Goal: Task Accomplishment & Management: Use online tool/utility

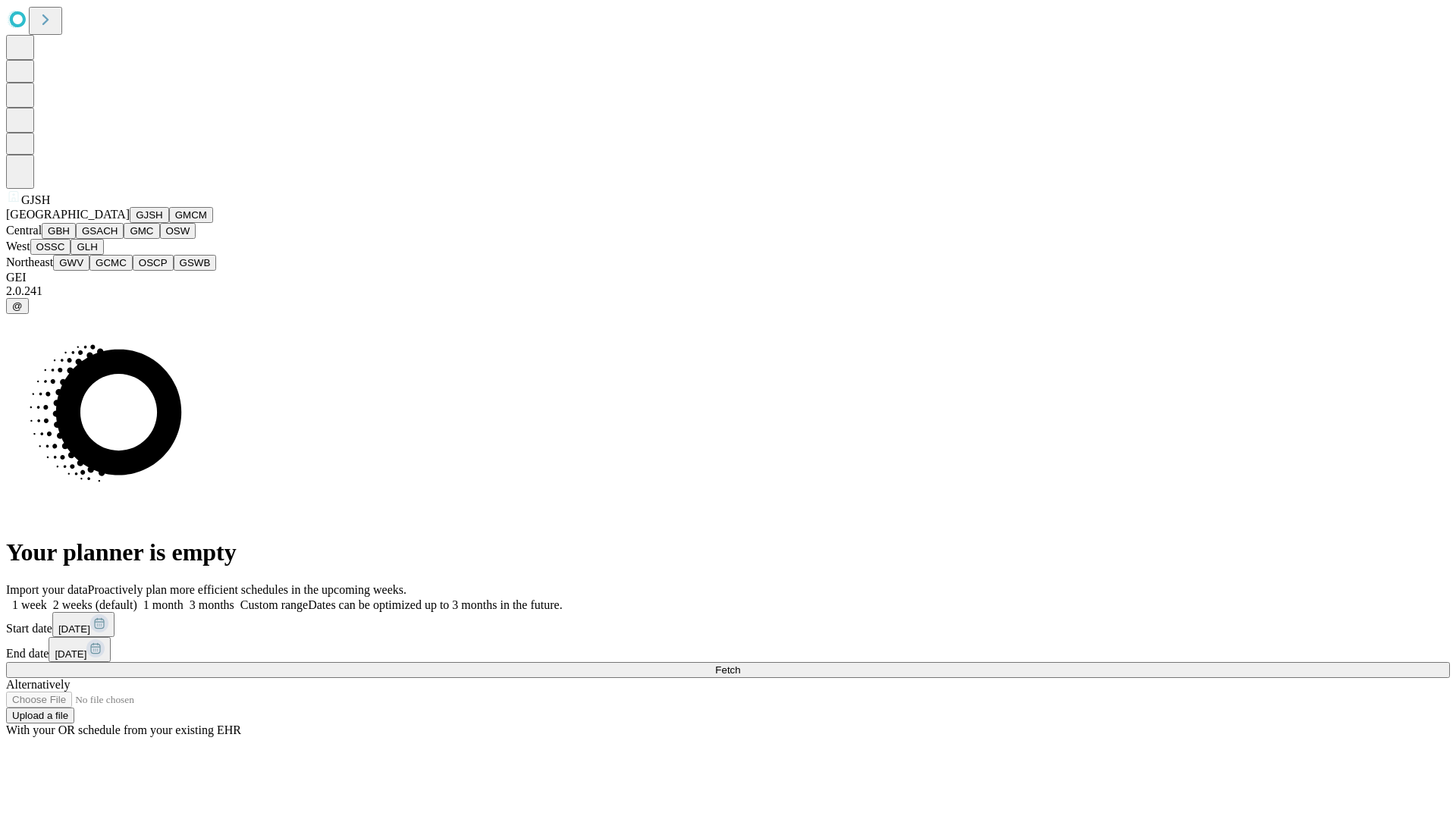
click at [130, 223] on button "GJSH" at bounding box center [150, 215] width 39 height 16
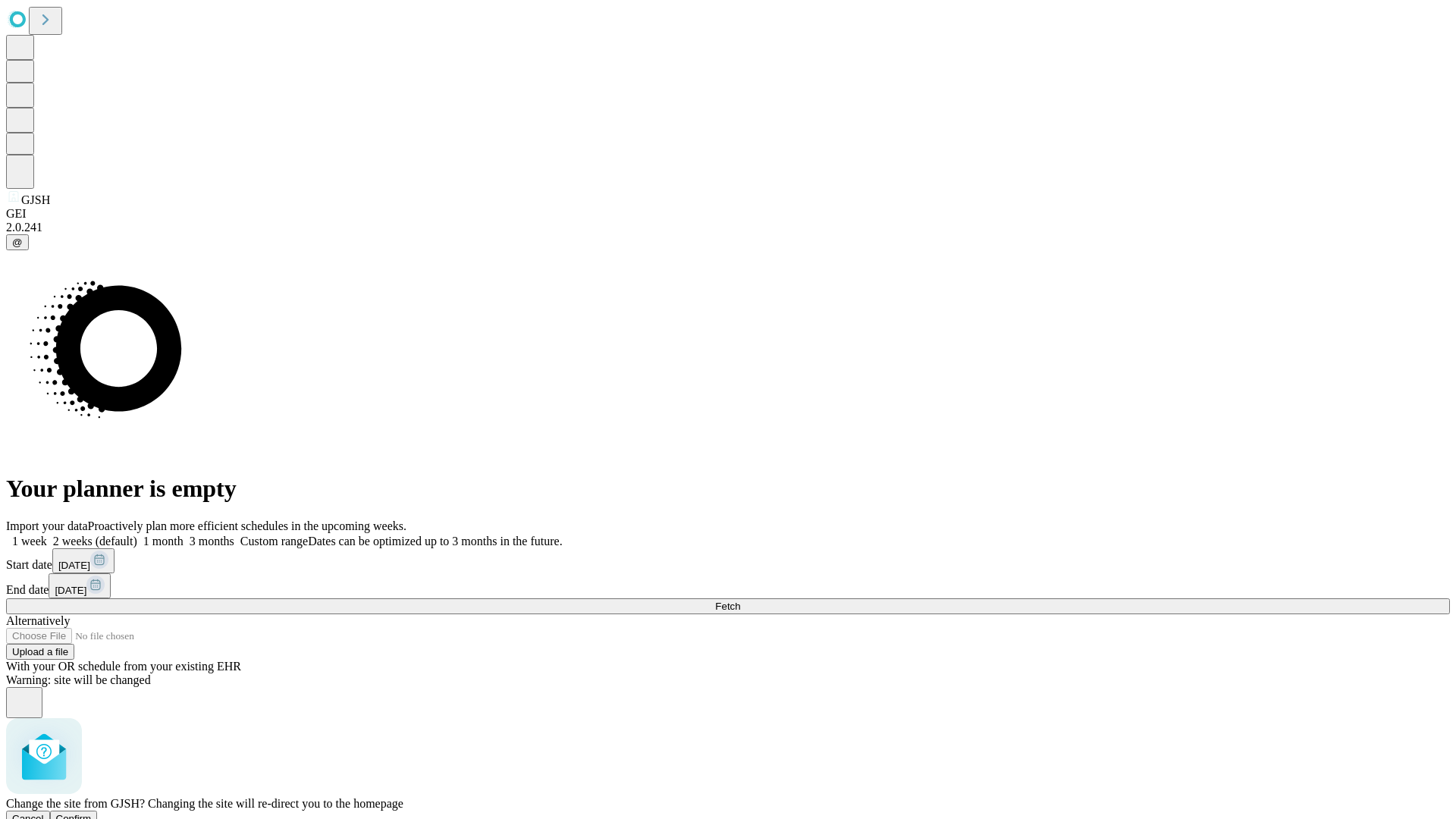
click at [92, 813] on span "Confirm" at bounding box center [73, 819] width 35 height 12
click at [183, 534] on label "1 month" at bounding box center [160, 541] width 46 height 13
click at [740, 600] on span "Fetch" at bounding box center [728, 606] width 25 height 12
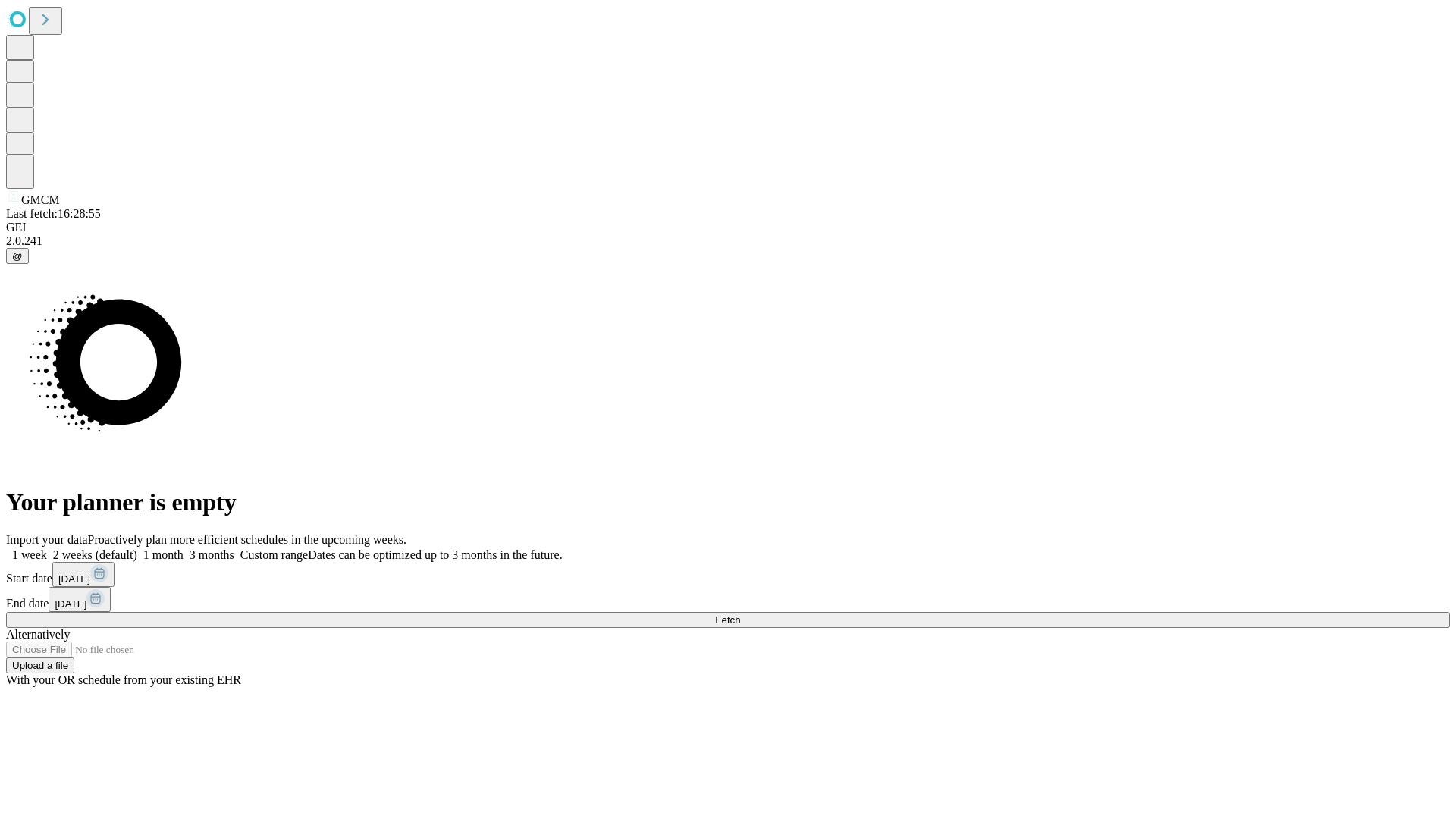
click at [183, 548] on label "1 month" at bounding box center [160, 555] width 46 height 13
click at [740, 614] on span "Fetch" at bounding box center [728, 620] width 25 height 12
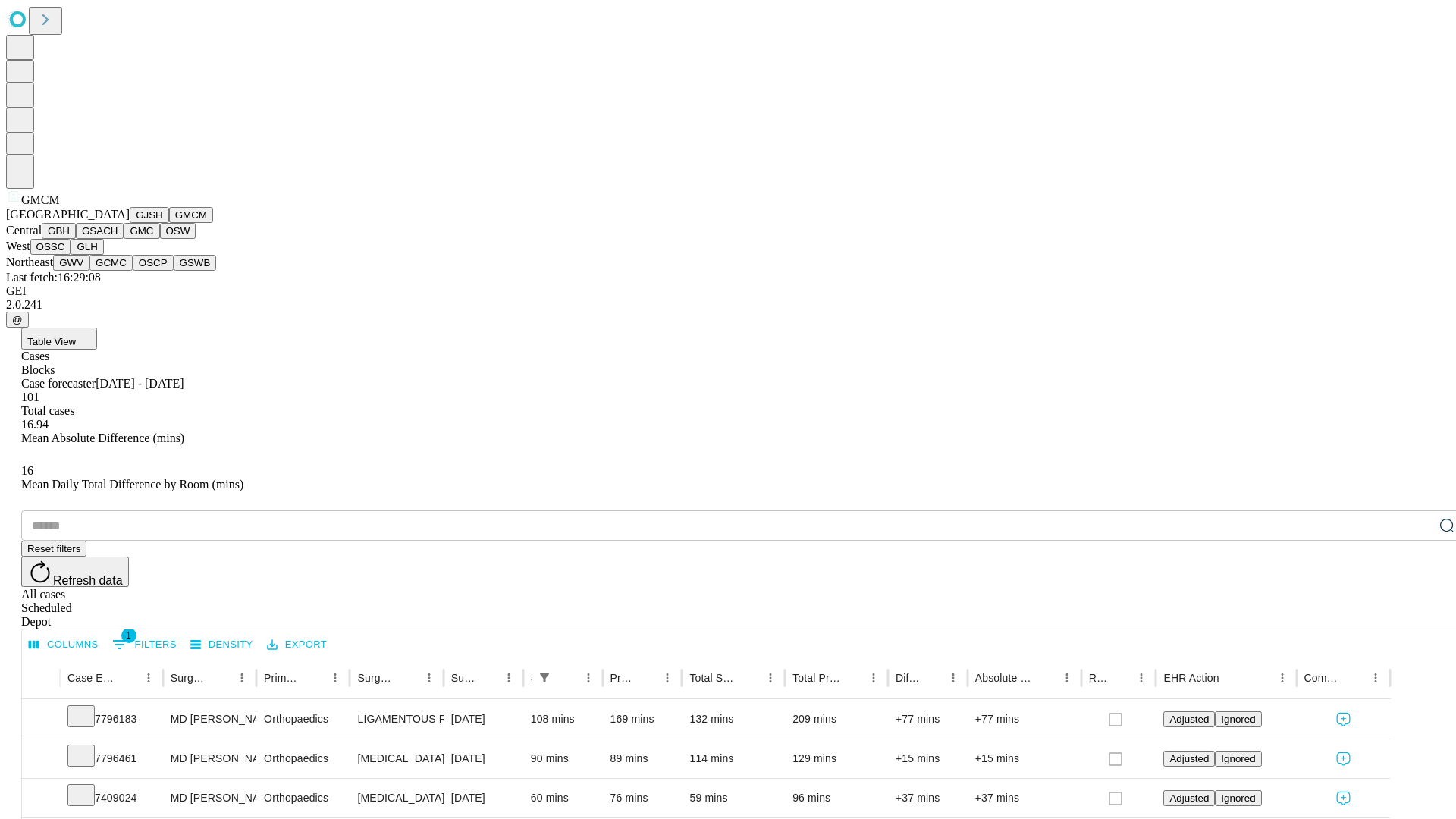
click at [76, 239] on button "GBH" at bounding box center [59, 230] width 35 height 16
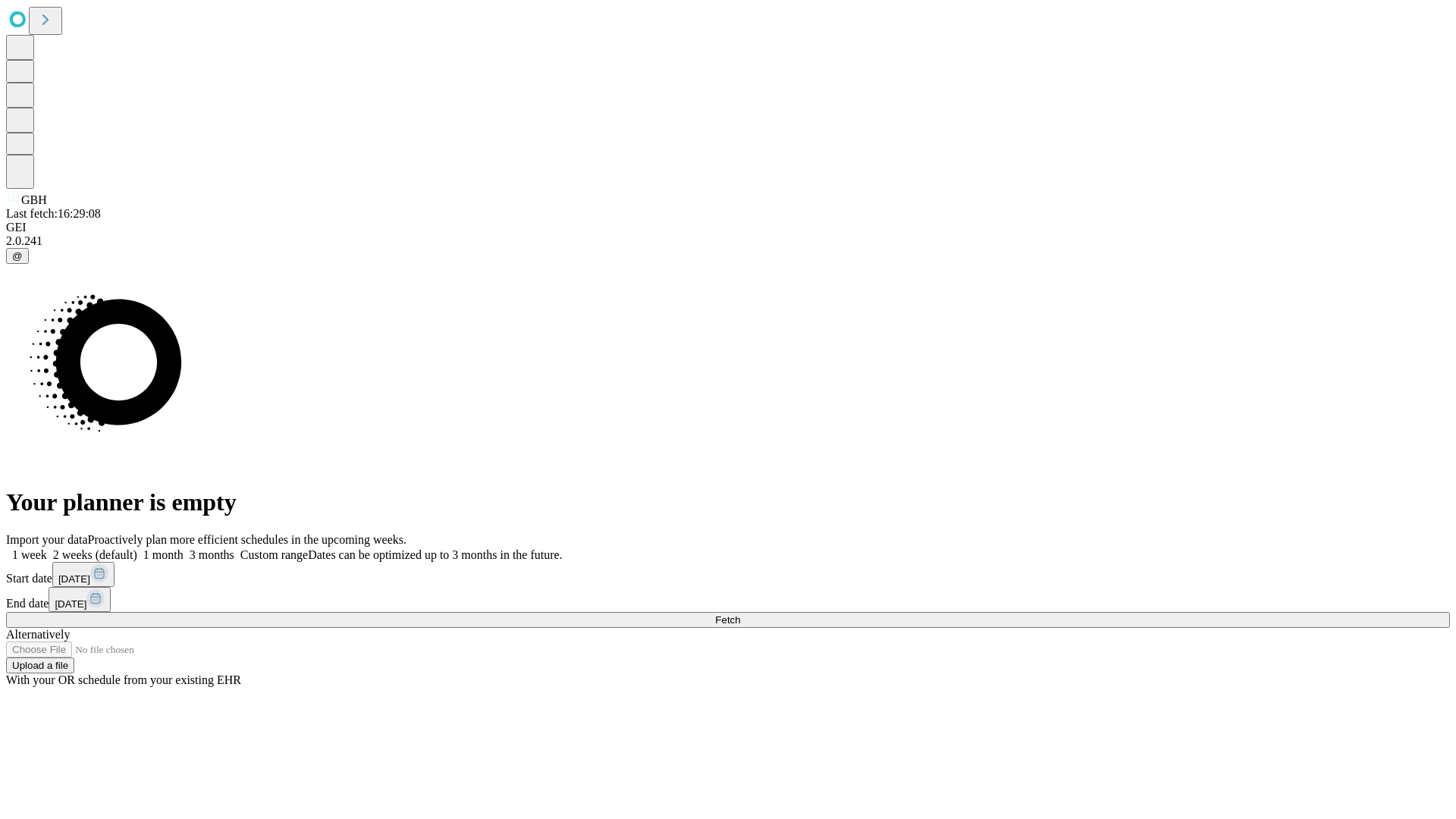
click at [183, 548] on label "1 month" at bounding box center [160, 555] width 46 height 13
click at [740, 614] on span "Fetch" at bounding box center [728, 620] width 25 height 12
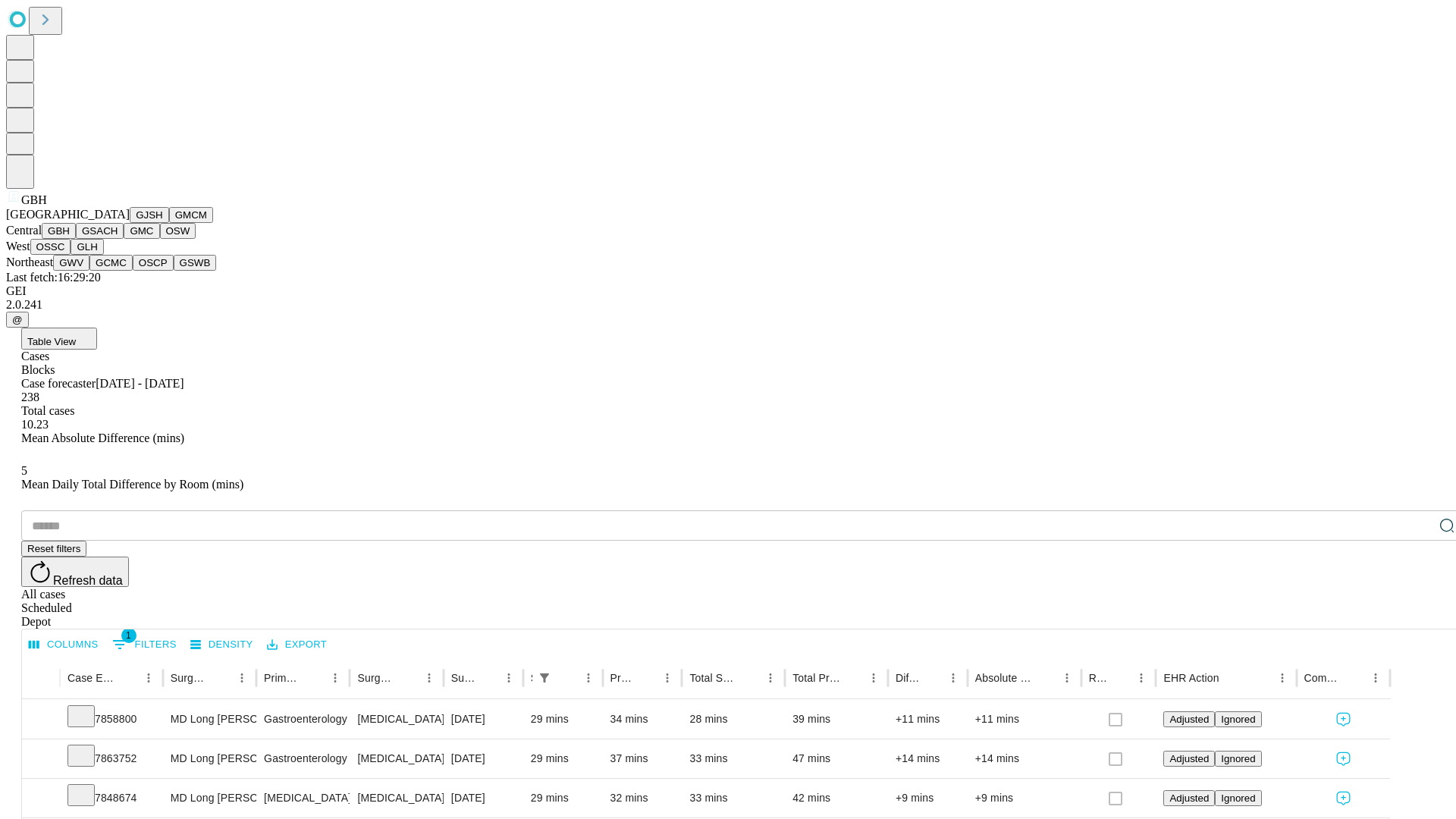
click at [118, 239] on button "GSACH" at bounding box center [99, 230] width 48 height 16
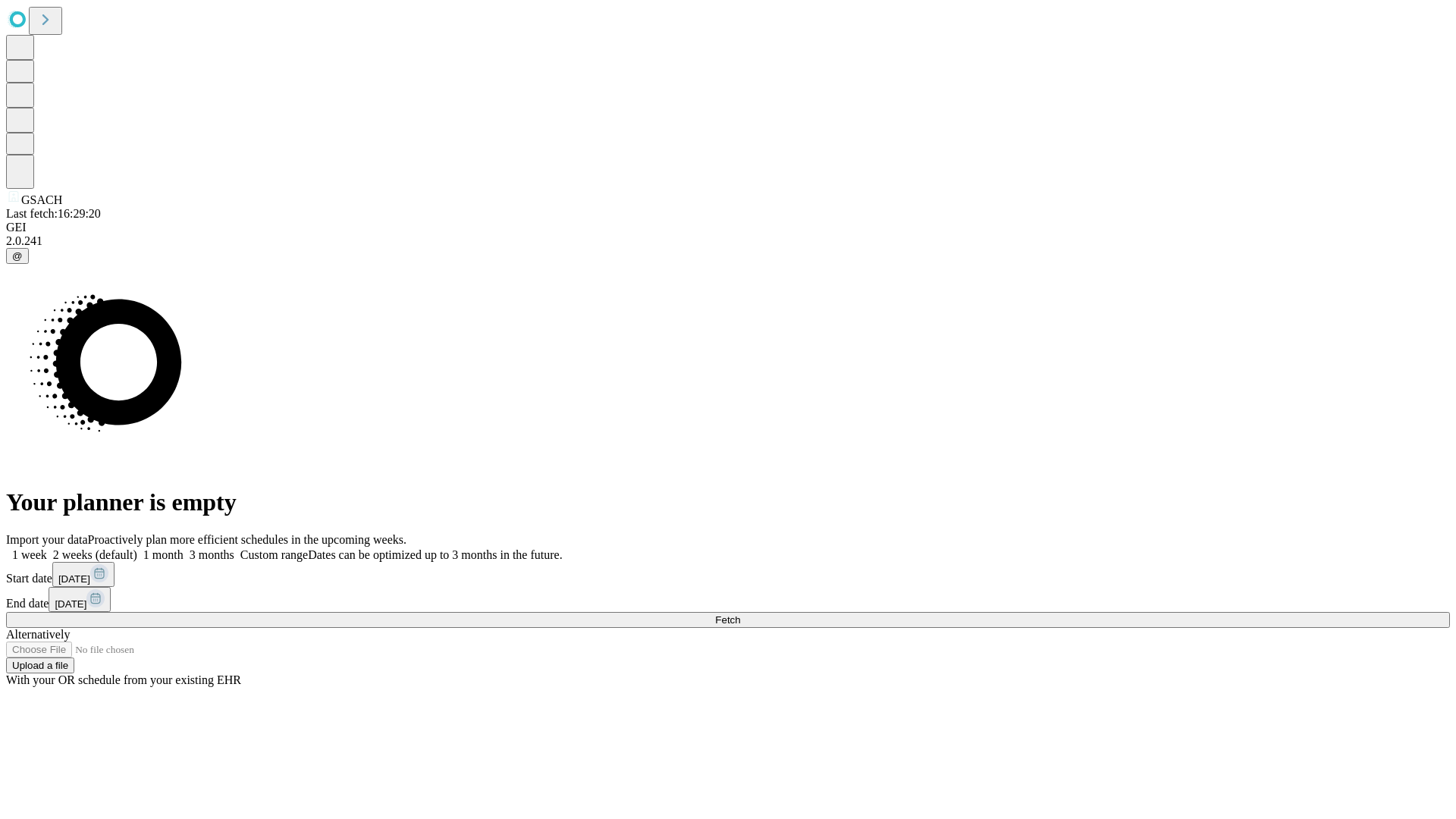
click at [183, 548] on label "1 month" at bounding box center [160, 555] width 46 height 13
click at [740, 614] on span "Fetch" at bounding box center [728, 620] width 25 height 12
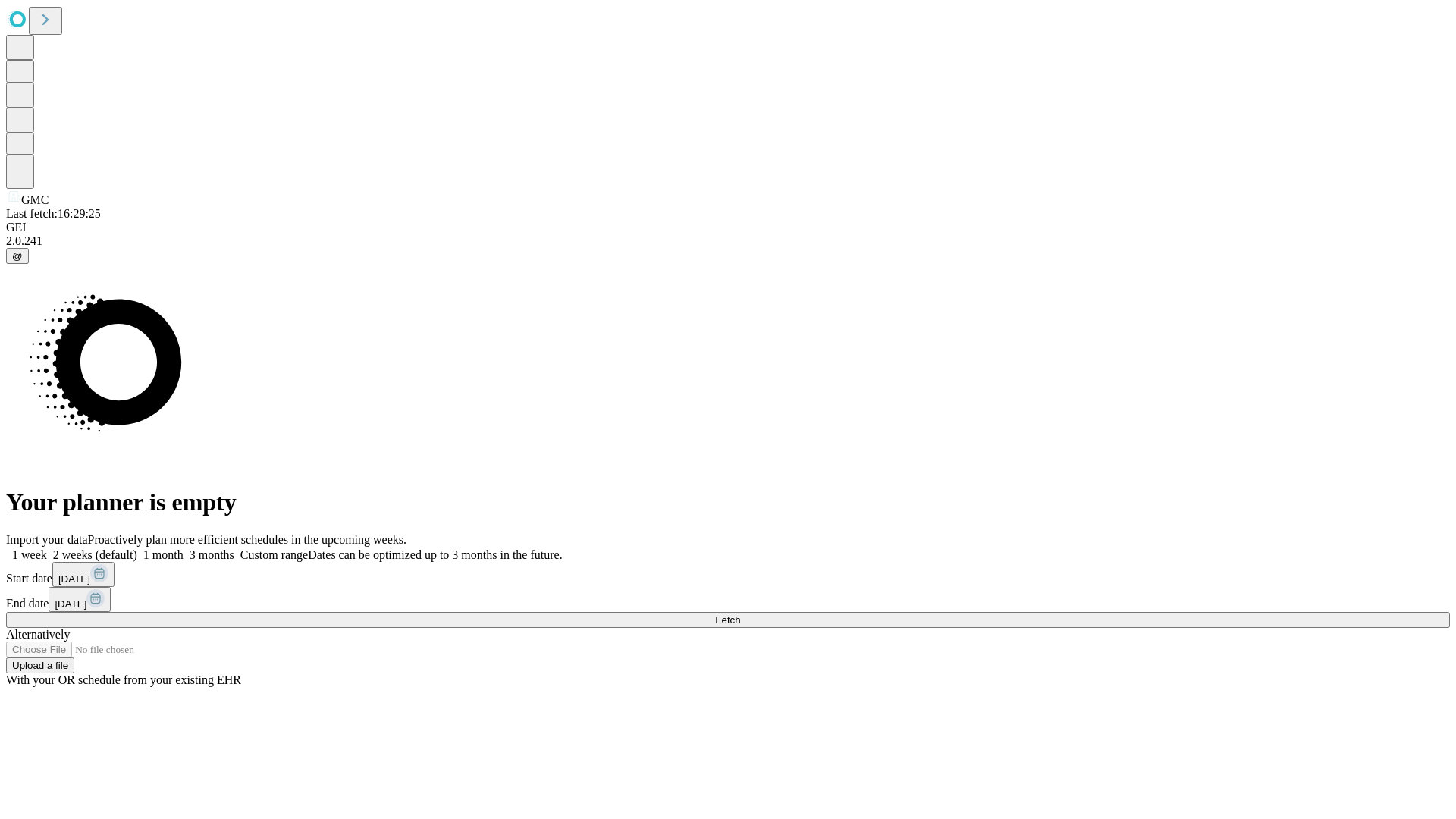
click at [183, 548] on label "1 month" at bounding box center [160, 555] width 46 height 13
click at [740, 614] on span "Fetch" at bounding box center [728, 620] width 25 height 12
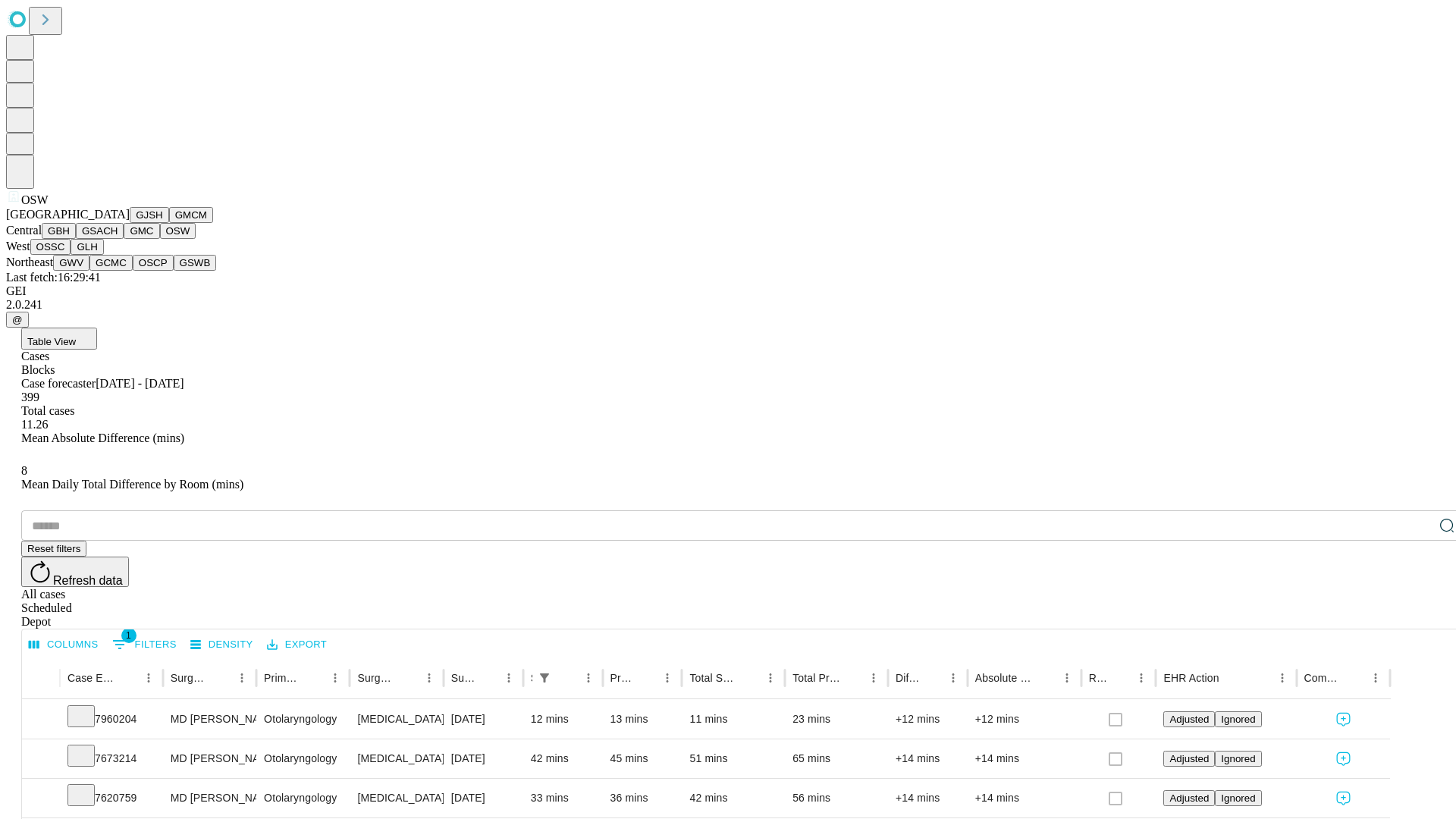
click at [72, 255] on button "OSSC" at bounding box center [51, 247] width 41 height 16
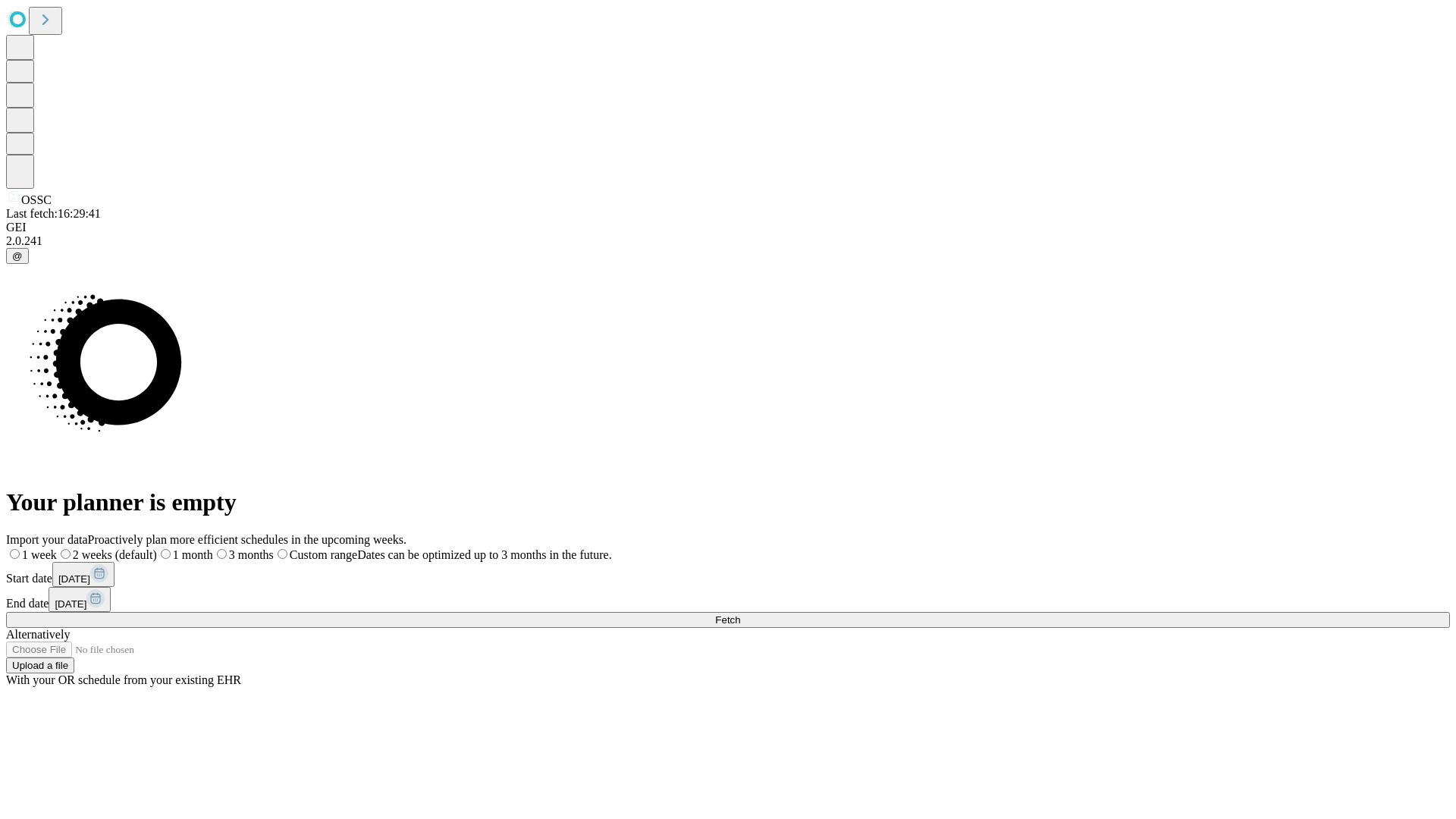
click at [213, 548] on label "1 month" at bounding box center [185, 555] width 56 height 13
click at [740, 614] on span "Fetch" at bounding box center [728, 620] width 25 height 12
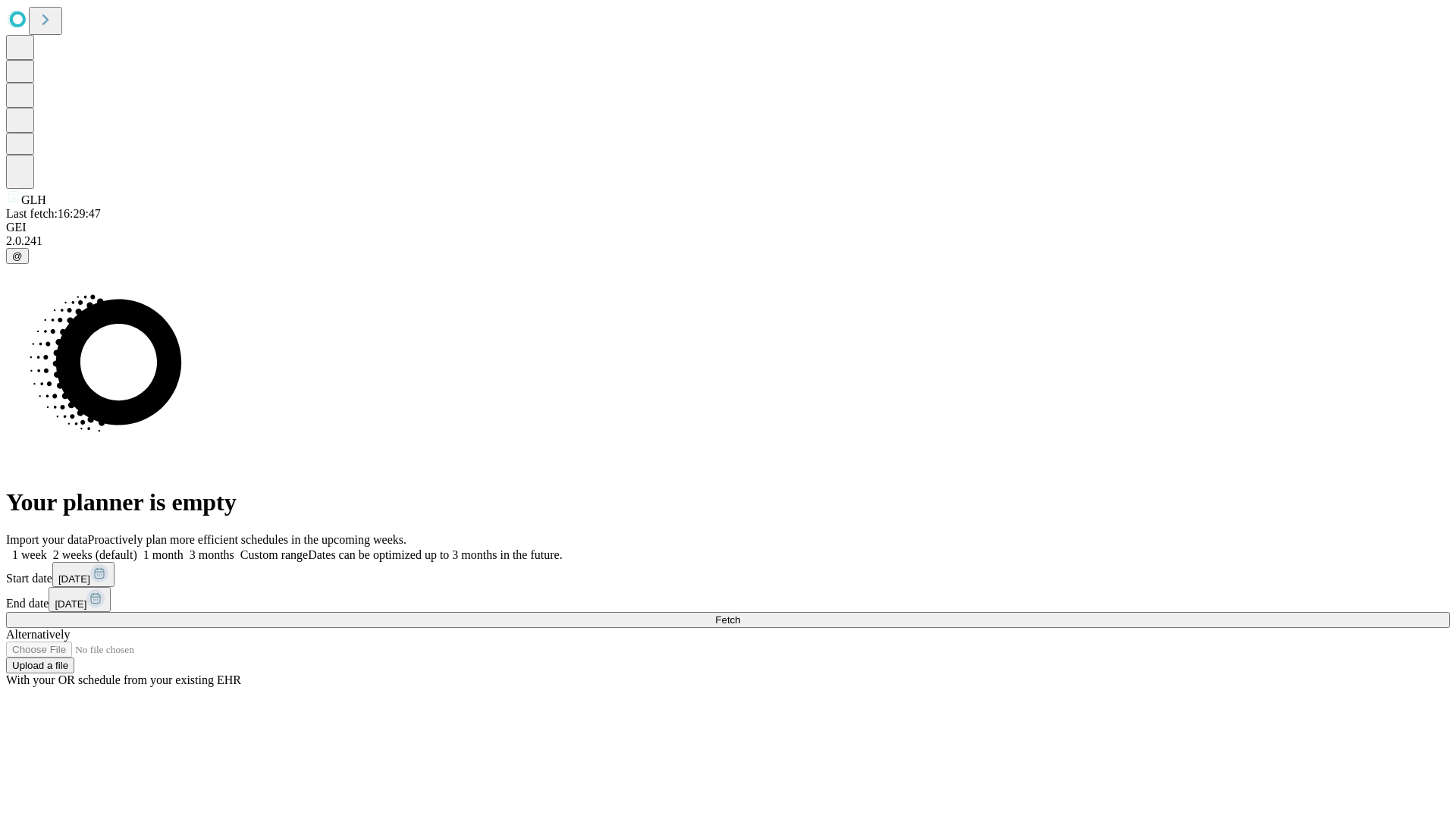
click at [183, 548] on label "1 month" at bounding box center [160, 555] width 46 height 13
click at [740, 614] on span "Fetch" at bounding box center [728, 620] width 25 height 12
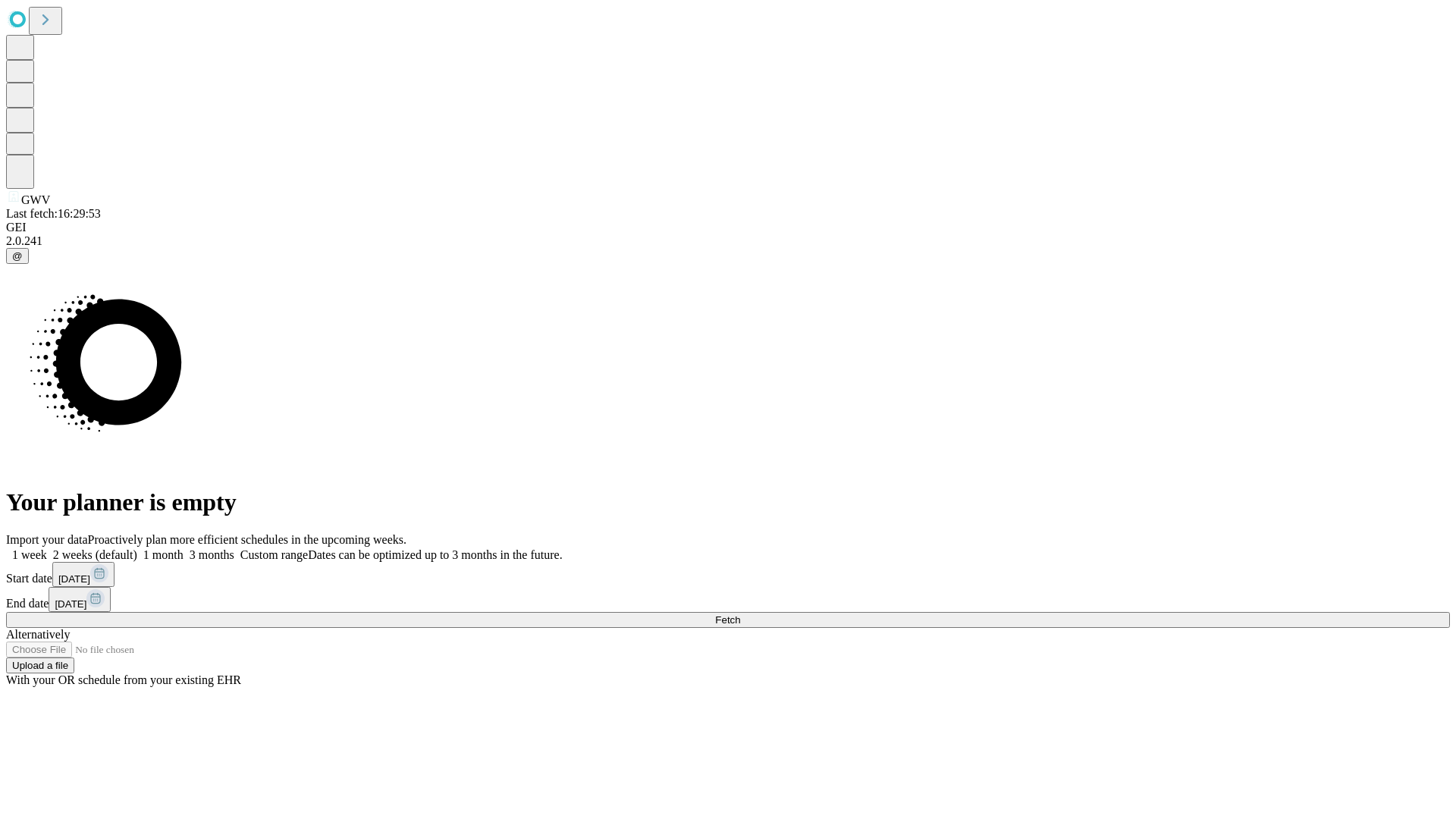
click at [183, 548] on label "1 month" at bounding box center [160, 555] width 46 height 13
click at [740, 614] on span "Fetch" at bounding box center [728, 620] width 25 height 12
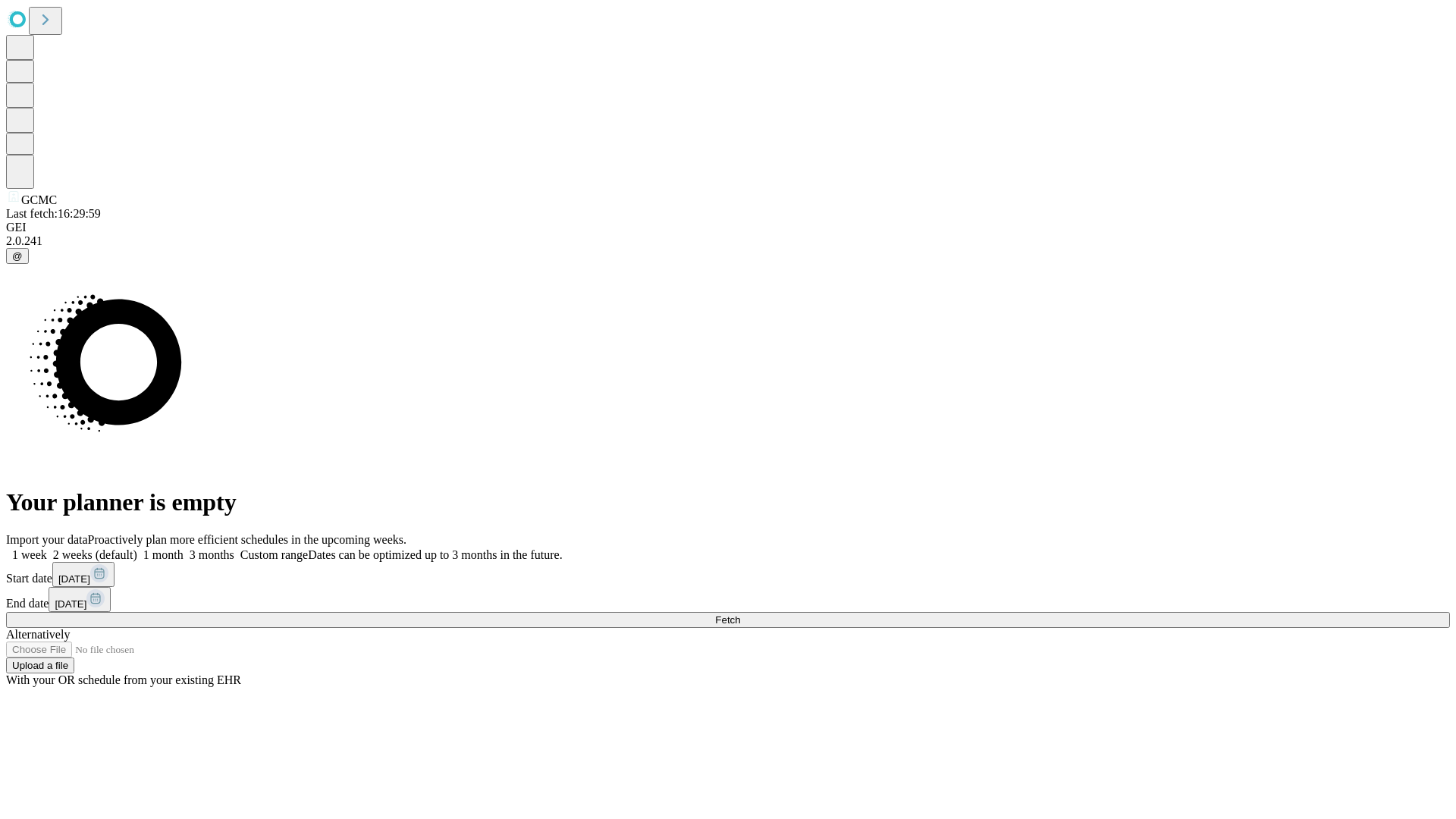
click at [183, 548] on label "1 month" at bounding box center [160, 555] width 46 height 13
click at [740, 614] on span "Fetch" at bounding box center [728, 620] width 25 height 12
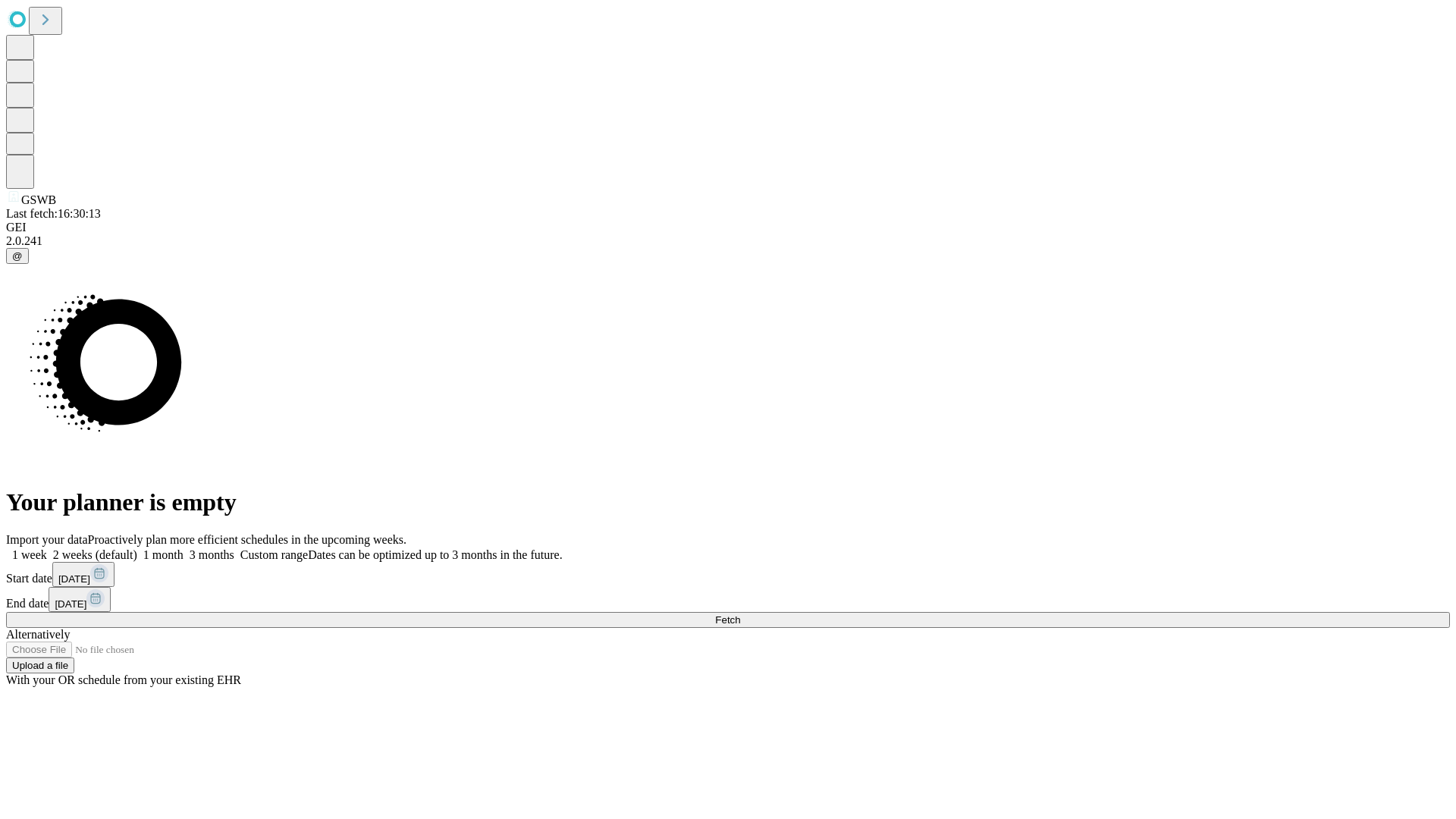
click at [183, 548] on label "1 month" at bounding box center [160, 555] width 46 height 13
click at [740, 614] on span "Fetch" at bounding box center [728, 620] width 25 height 12
